Goal: Task Accomplishment & Management: Use online tool/utility

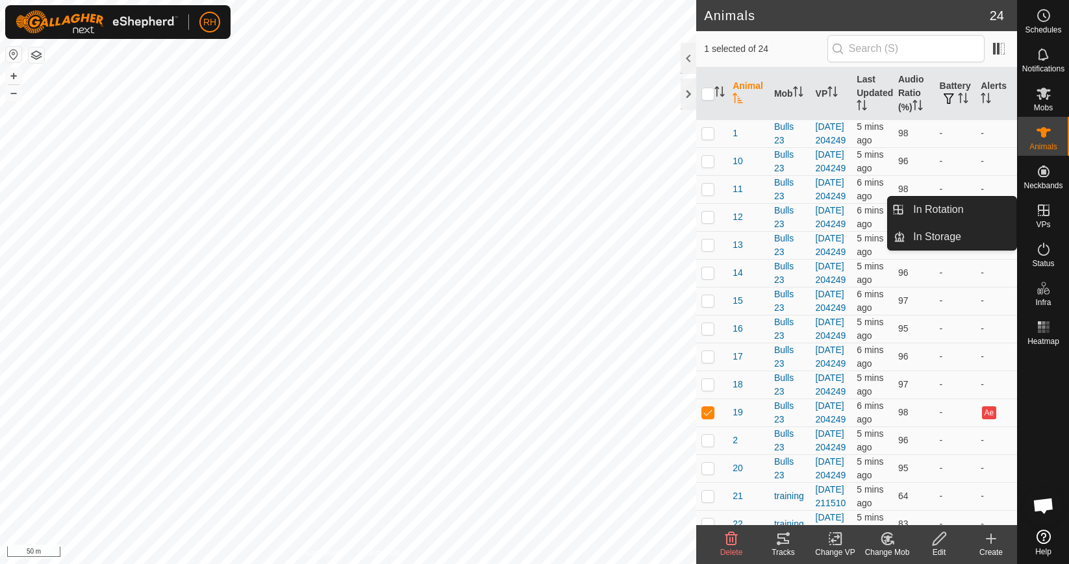
click at [1047, 216] on icon at bounding box center [1044, 211] width 12 height 12
click at [946, 216] on link "In Rotation" at bounding box center [960, 210] width 111 height 26
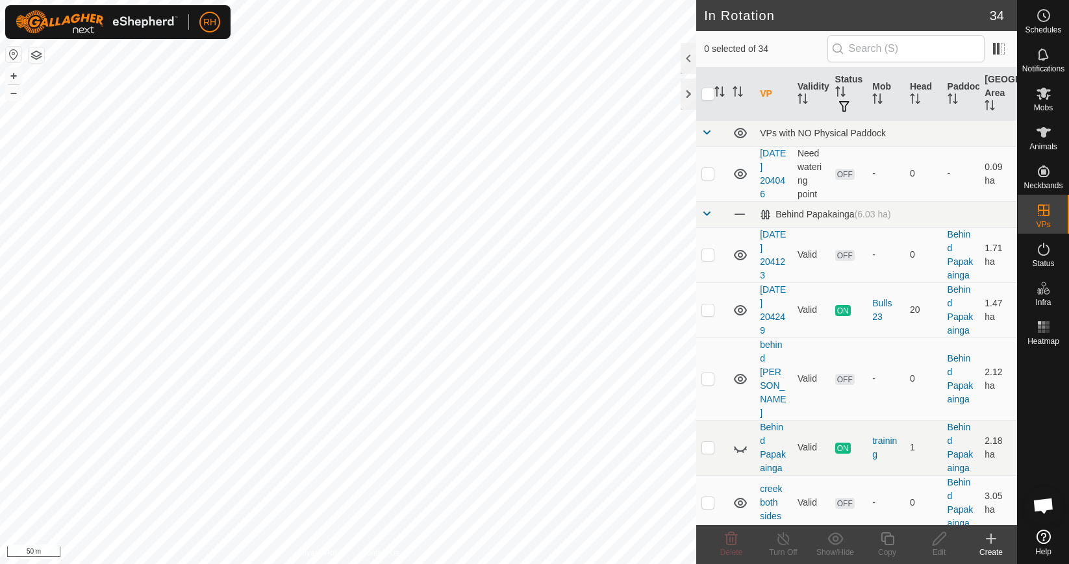
click at [988, 542] on icon at bounding box center [991, 539] width 16 height 16
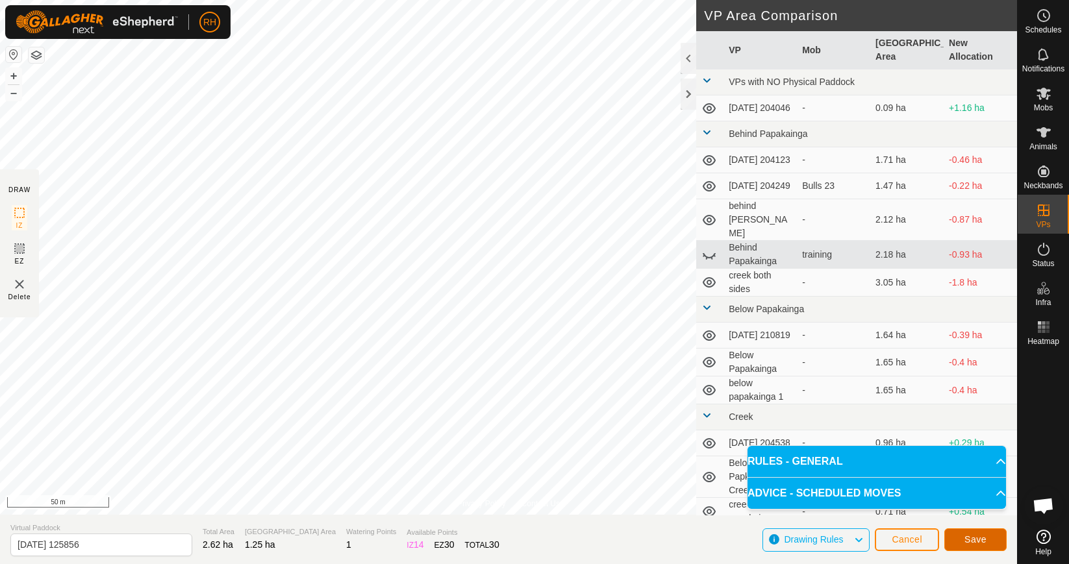
click at [977, 540] on span "Save" at bounding box center [975, 540] width 22 height 10
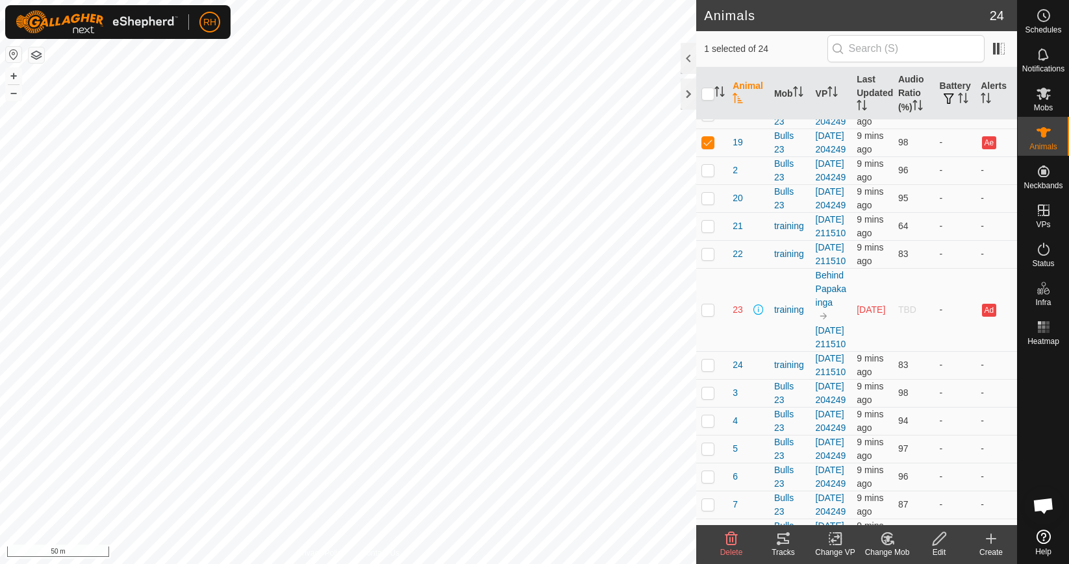
scroll to position [283, 0]
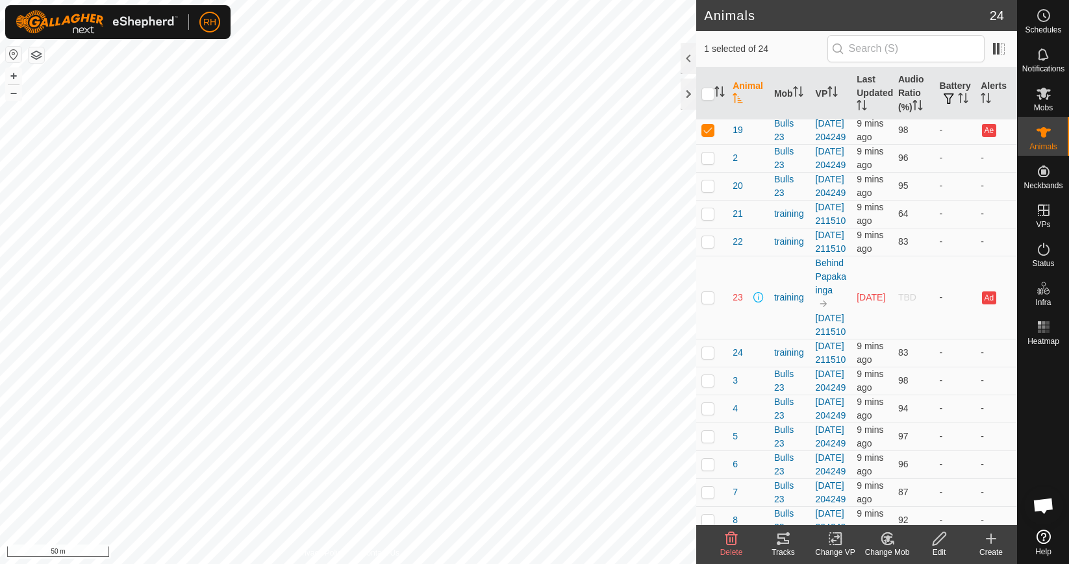
click at [832, 543] on icon at bounding box center [835, 539] width 9 height 8
click at [861, 489] on link "Choose VP..." at bounding box center [874, 483] width 129 height 26
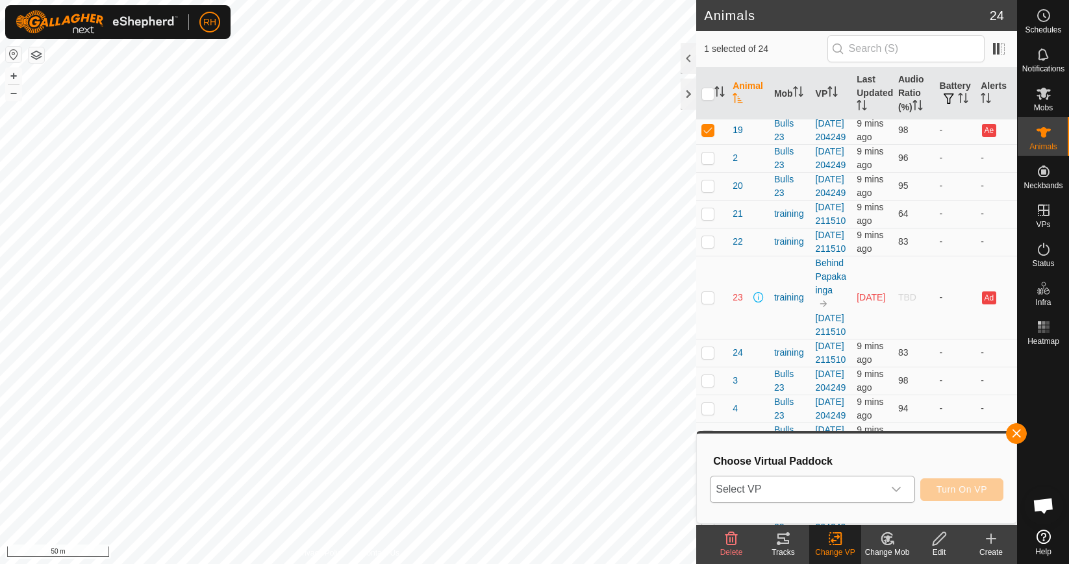
click at [821, 493] on span "Select VP" at bounding box center [797, 490] width 172 height 26
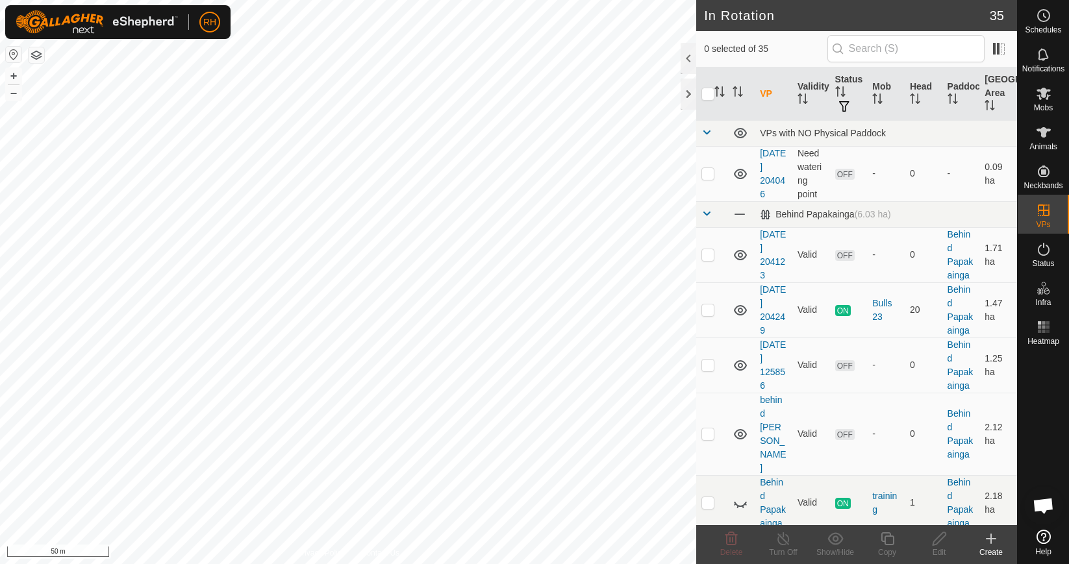
checkbox input "true"
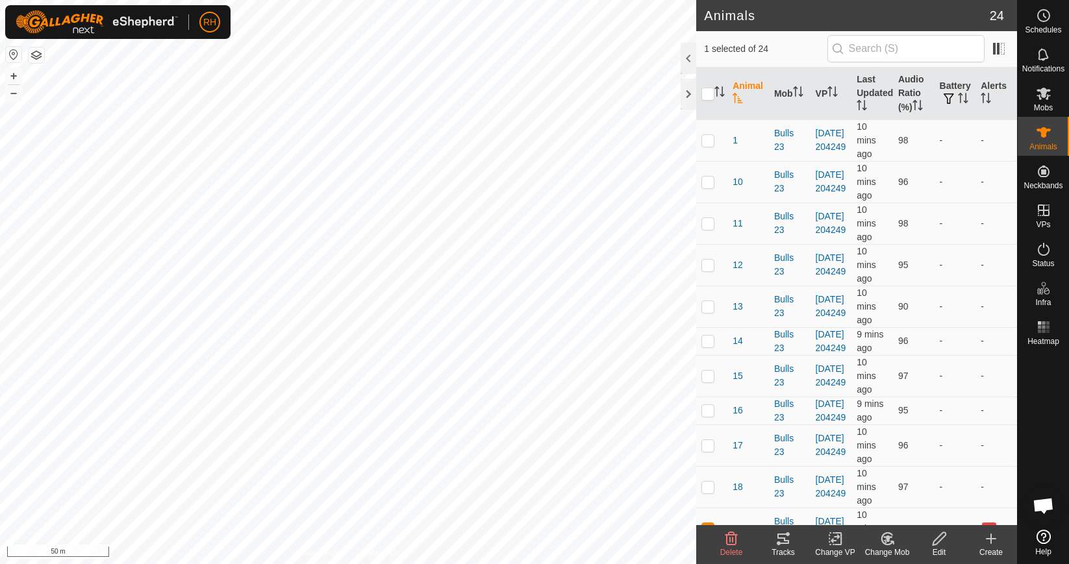
click at [837, 538] on icon at bounding box center [835, 539] width 9 height 8
click at [862, 489] on link "Choose VP..." at bounding box center [874, 483] width 129 height 26
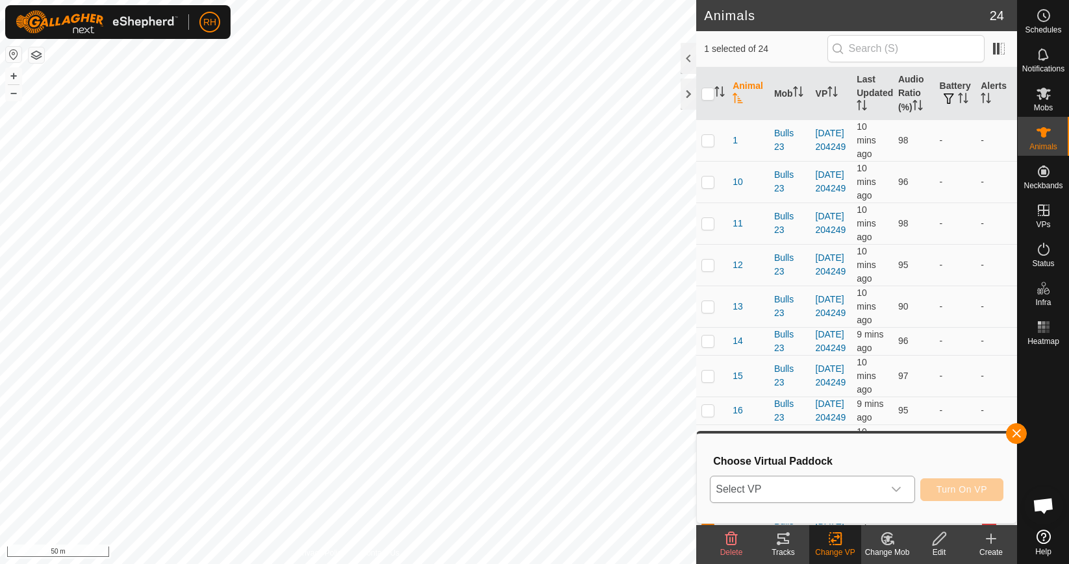
click at [892, 489] on icon "dropdown trigger" at bounding box center [896, 489] width 9 height 5
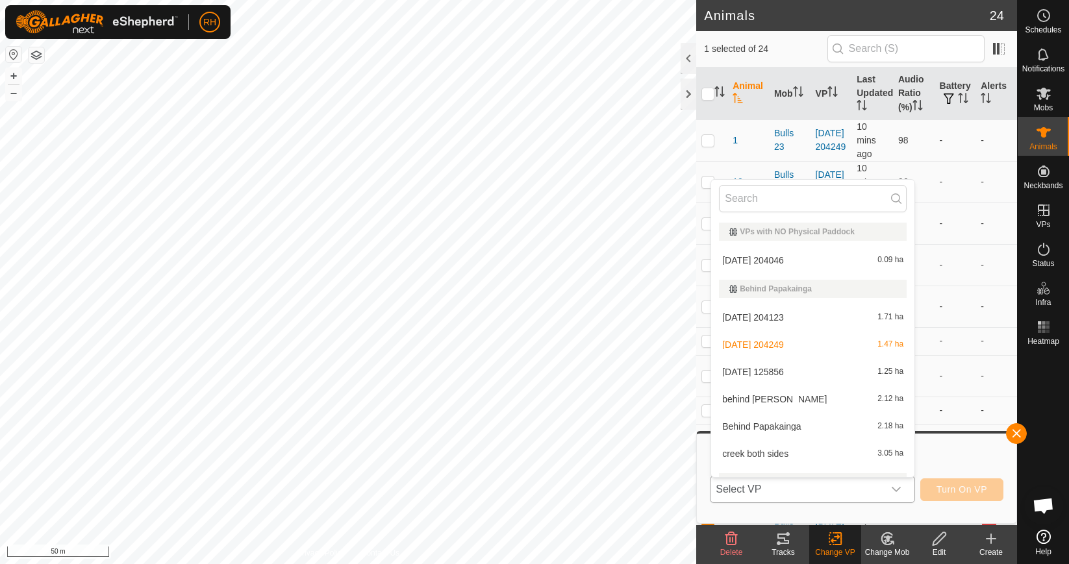
click at [814, 366] on li "[DATE] 125856 1.25 ha" at bounding box center [812, 372] width 203 height 26
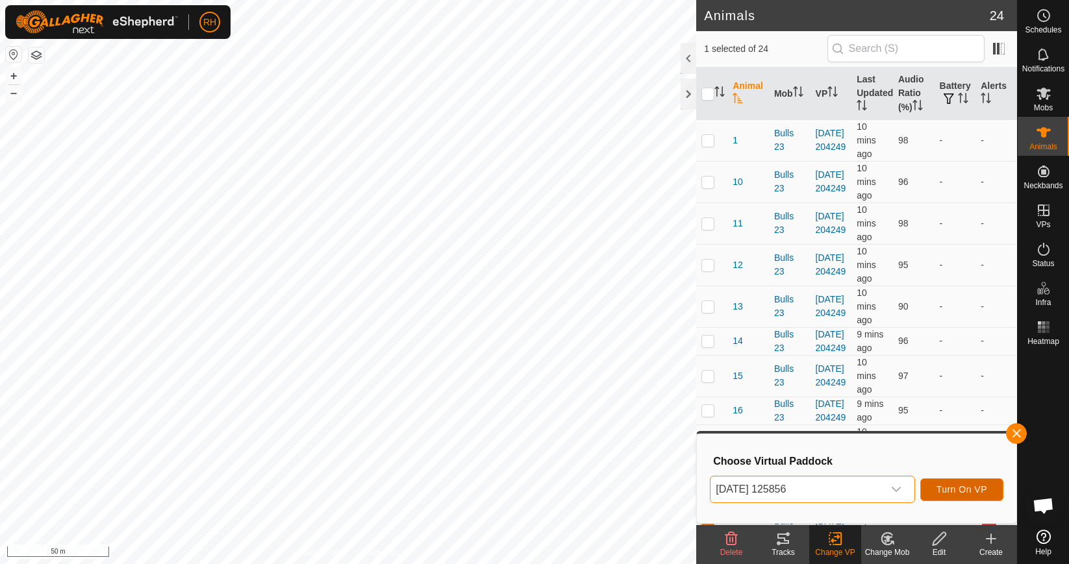
click at [960, 492] on span "Turn On VP" at bounding box center [962, 490] width 51 height 10
